Goal: Task Accomplishment & Management: Manage account settings

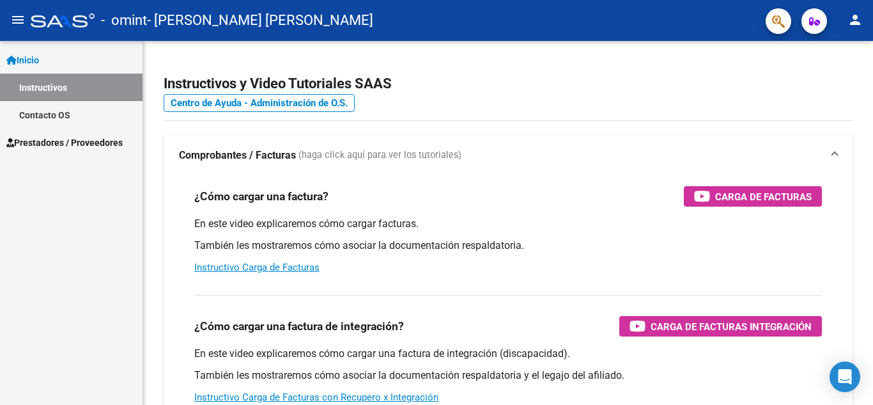
click at [856, 18] on mat-icon "person" at bounding box center [855, 19] width 15 height 15
click at [845, 52] on button "person Mi Perfil" at bounding box center [829, 53] width 78 height 31
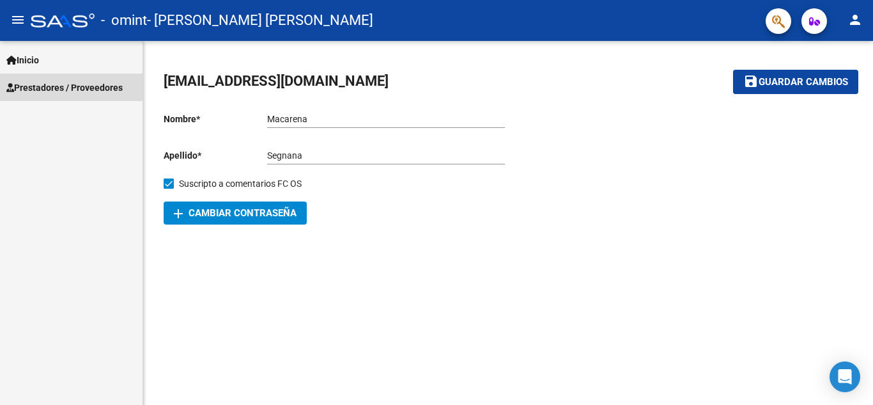
click at [61, 86] on span "Prestadores / Proveedores" at bounding box center [64, 88] width 116 height 14
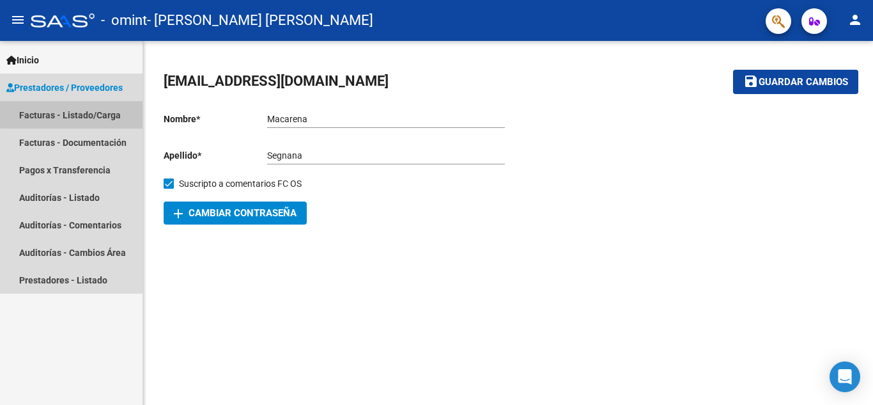
click at [75, 111] on link "Facturas - Listado/Carga" at bounding box center [71, 114] width 143 height 27
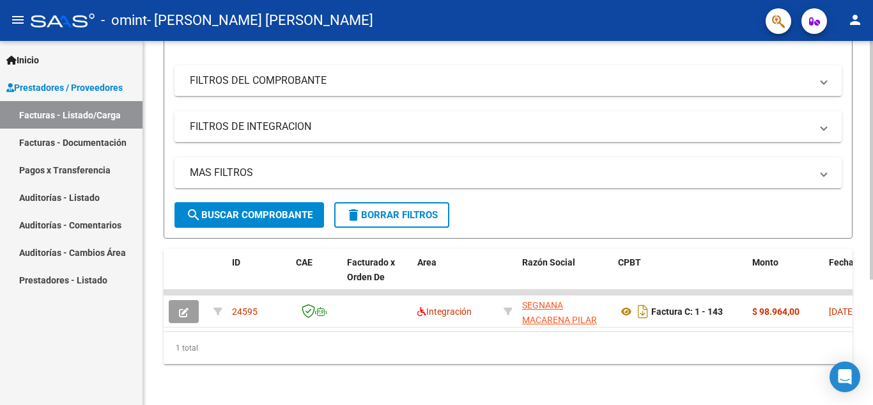
scroll to position [192, 0]
click at [872, 206] on div at bounding box center [871, 285] width 3 height 239
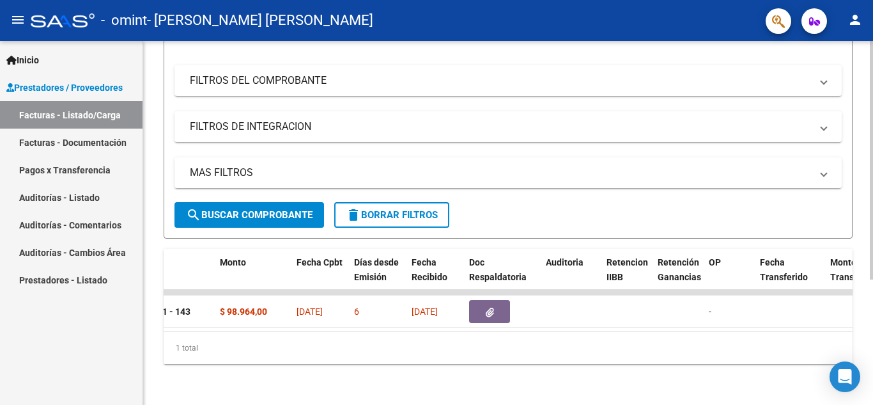
scroll to position [0, 0]
